Goal: Navigation & Orientation: Find specific page/section

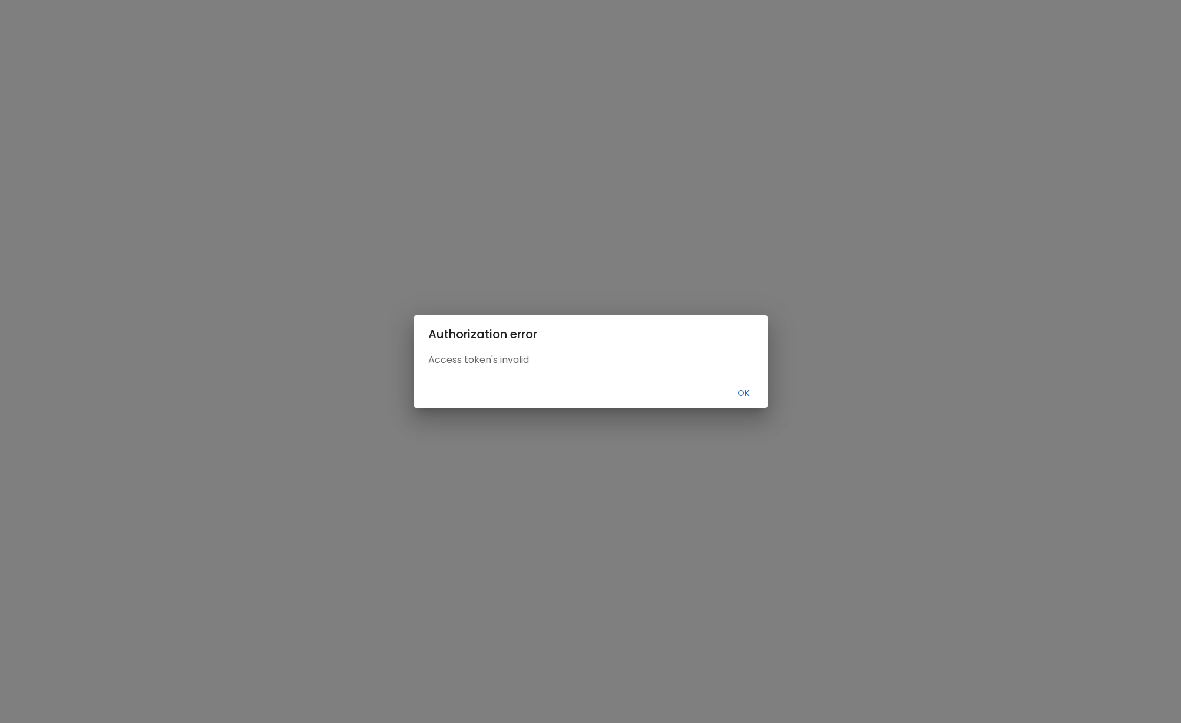
click at [736, 388] on button "Ok" at bounding box center [744, 393] width 38 height 19
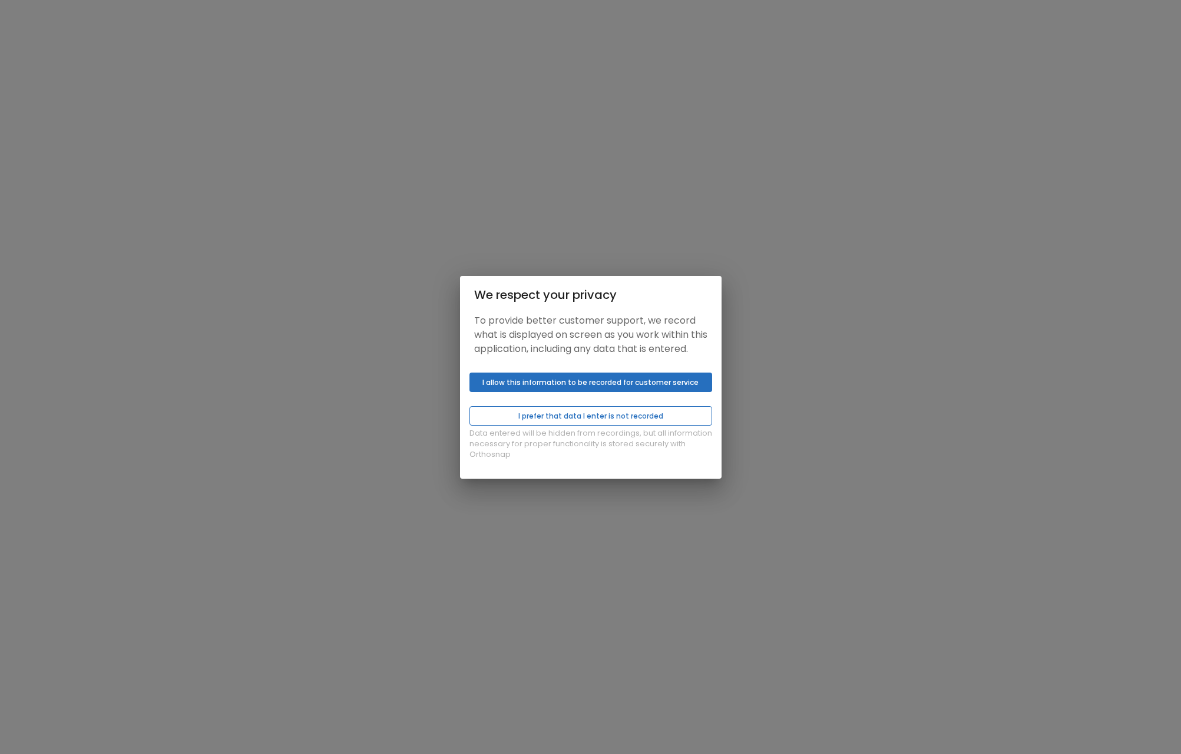
click at [559, 419] on button "I prefer that data I enter is not recorded" at bounding box center [591, 415] width 243 height 19
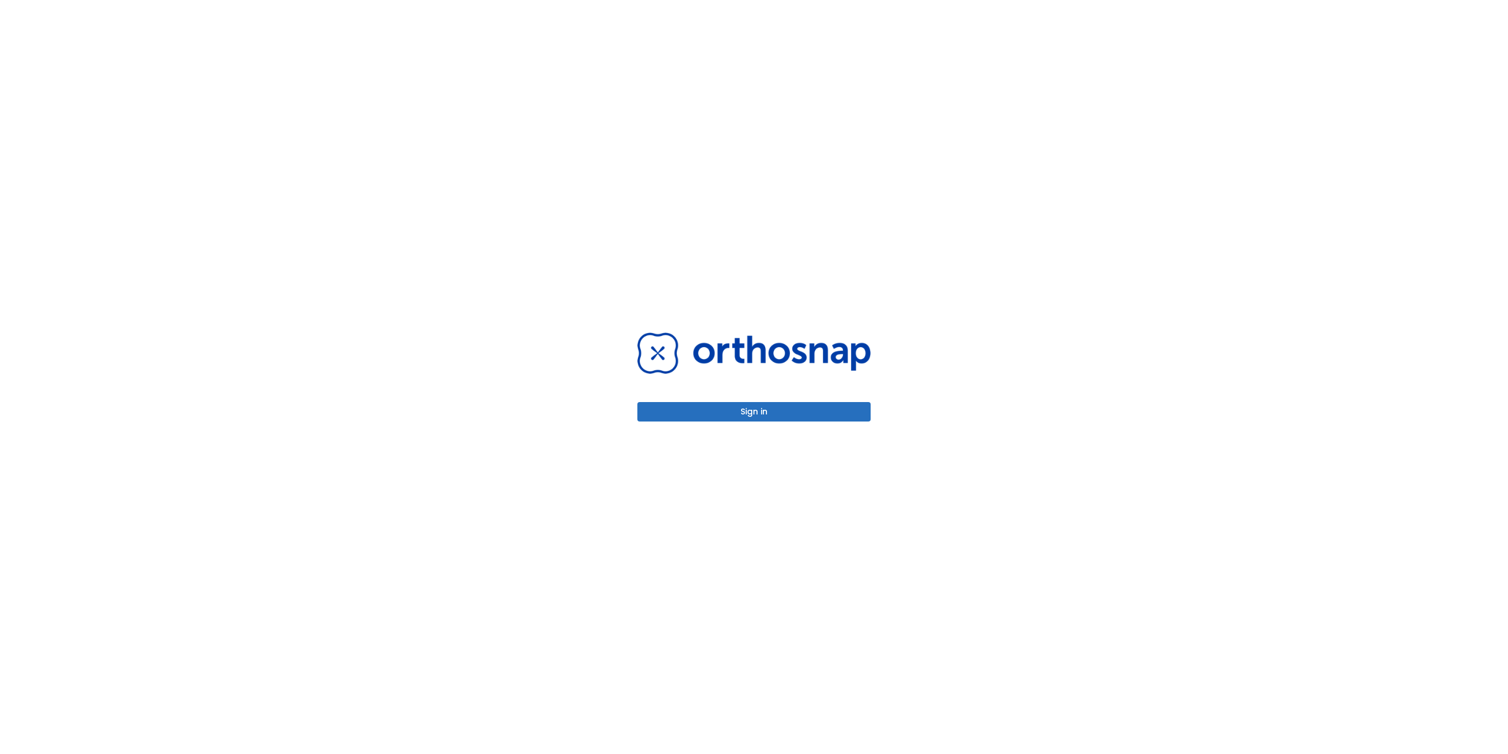
click at [753, 422] on div "Sign in" at bounding box center [754, 377] width 262 height 754
click at [754, 417] on button "Sign in" at bounding box center [753, 411] width 233 height 19
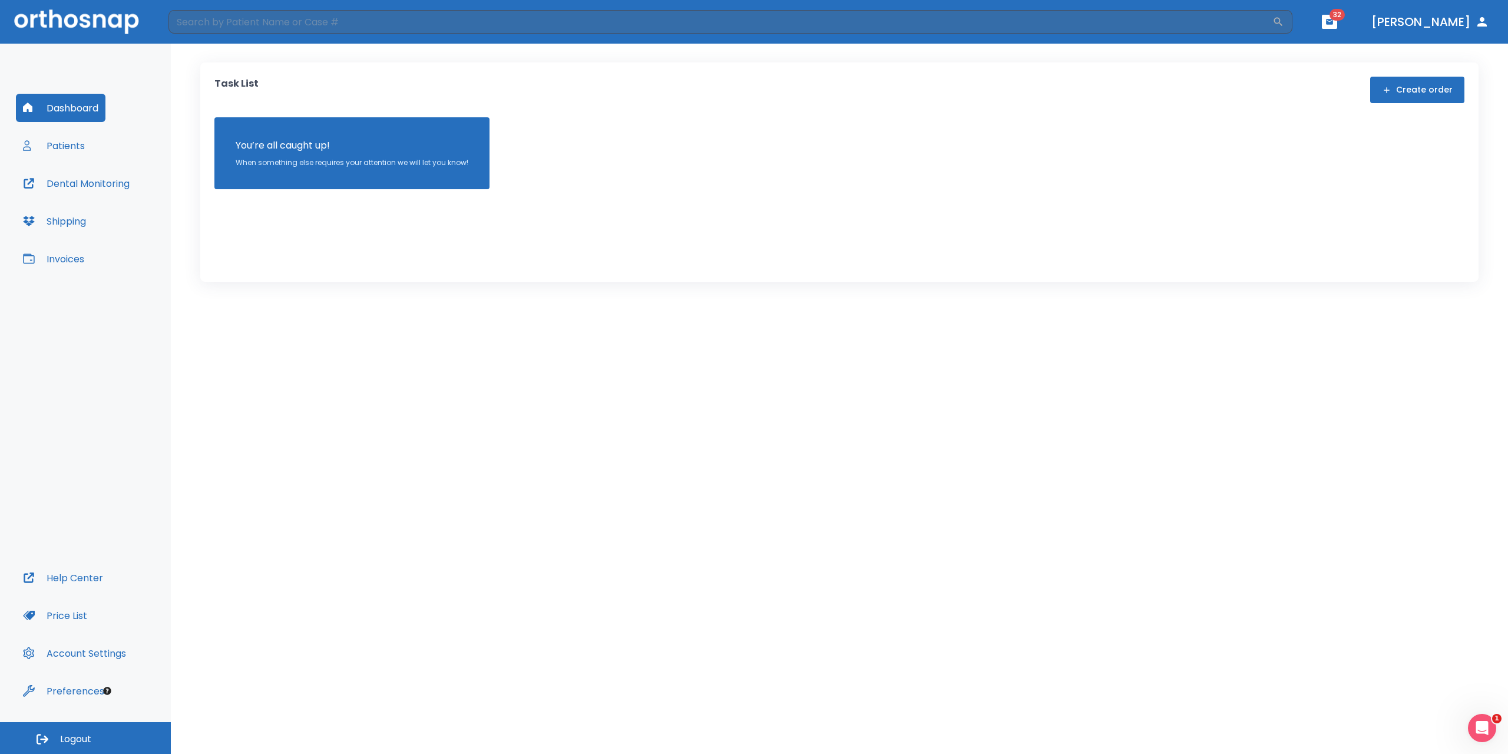
click at [57, 156] on button "Patients" at bounding box center [54, 145] width 76 height 28
